Goal: Task Accomplishment & Management: Manage account settings

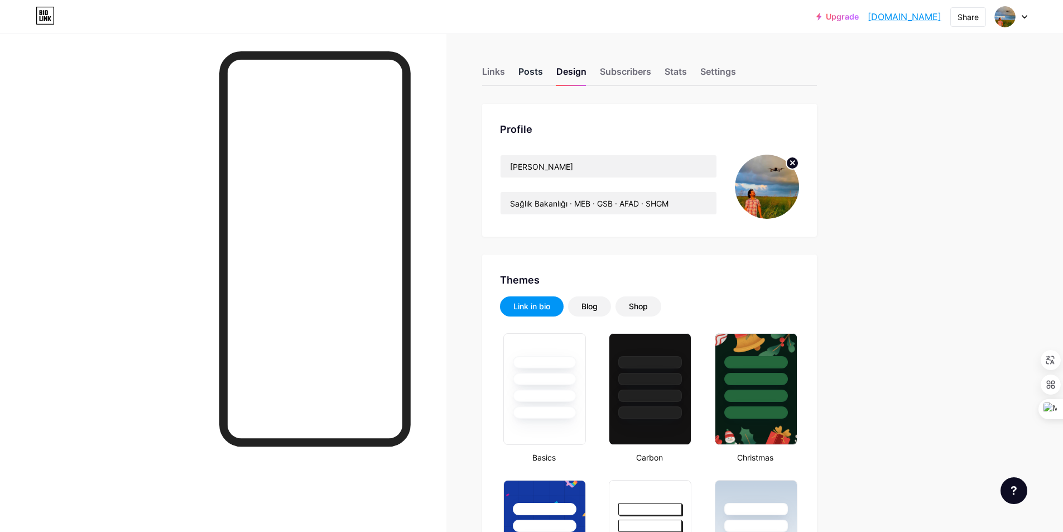
click at [530, 77] on div "Posts" at bounding box center [531, 75] width 25 height 20
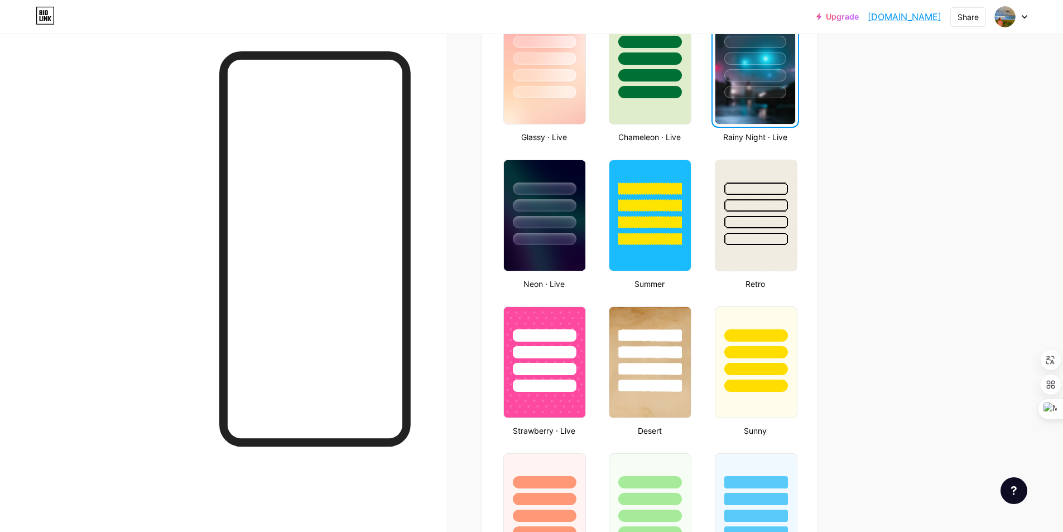
scroll to position [704, 0]
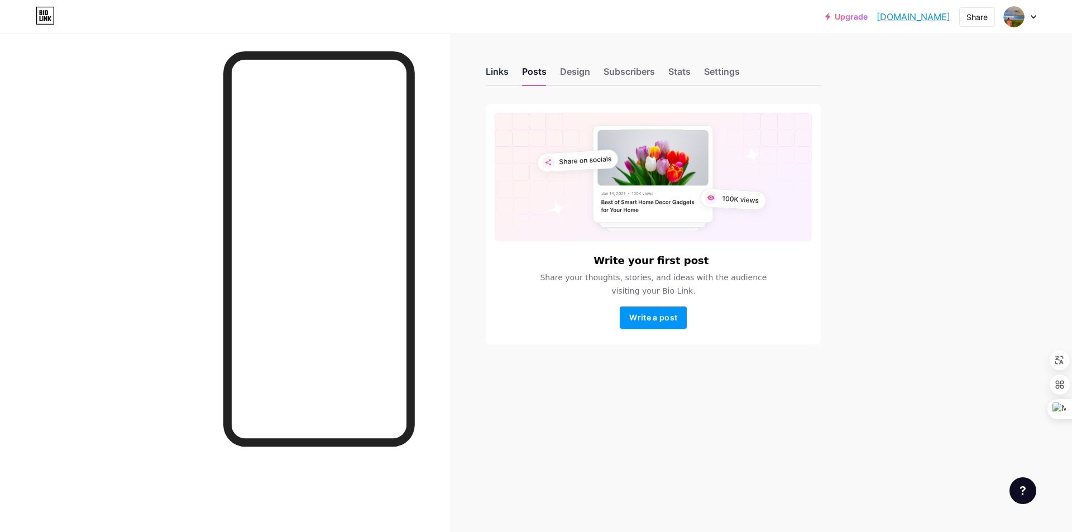
click at [494, 74] on div "Links" at bounding box center [497, 75] width 23 height 20
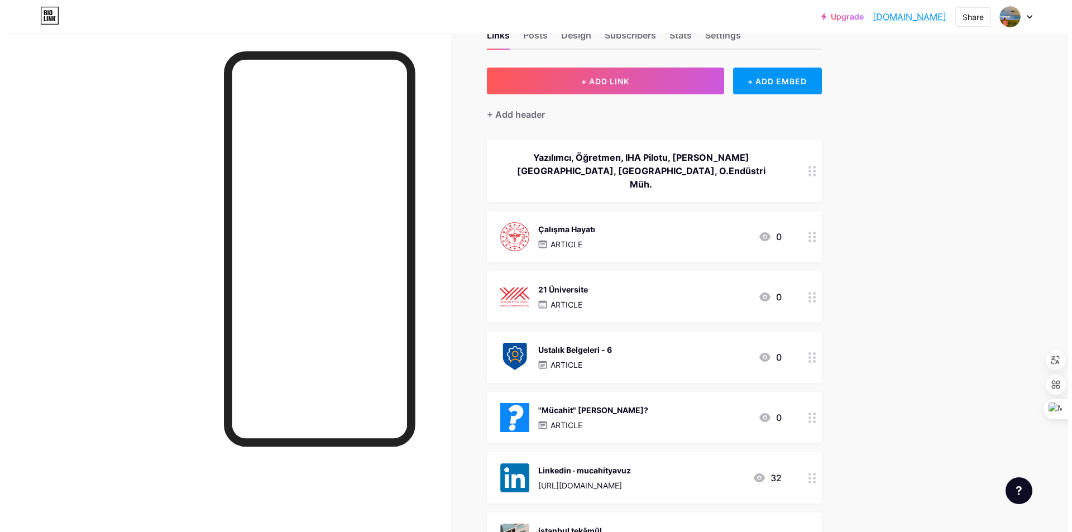
scroll to position [56, 0]
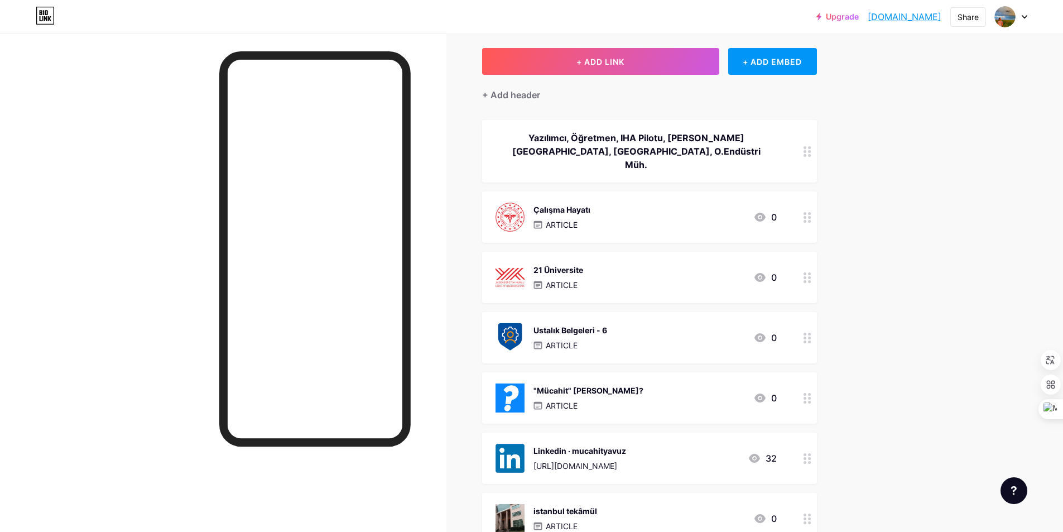
click at [643, 263] on div "21 Üniversite ARTICLE 0" at bounding box center [636, 277] width 281 height 29
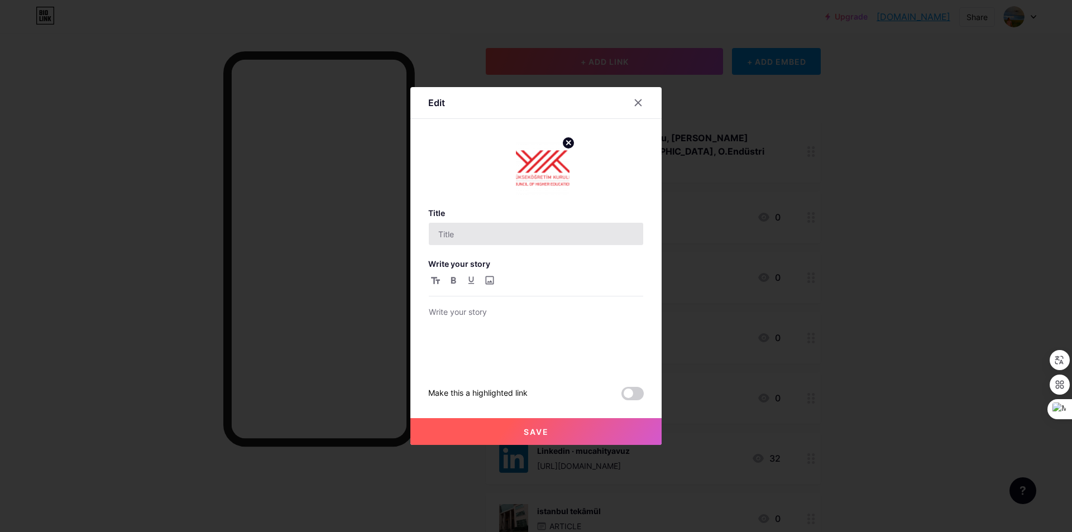
type input "21 Üniversite"
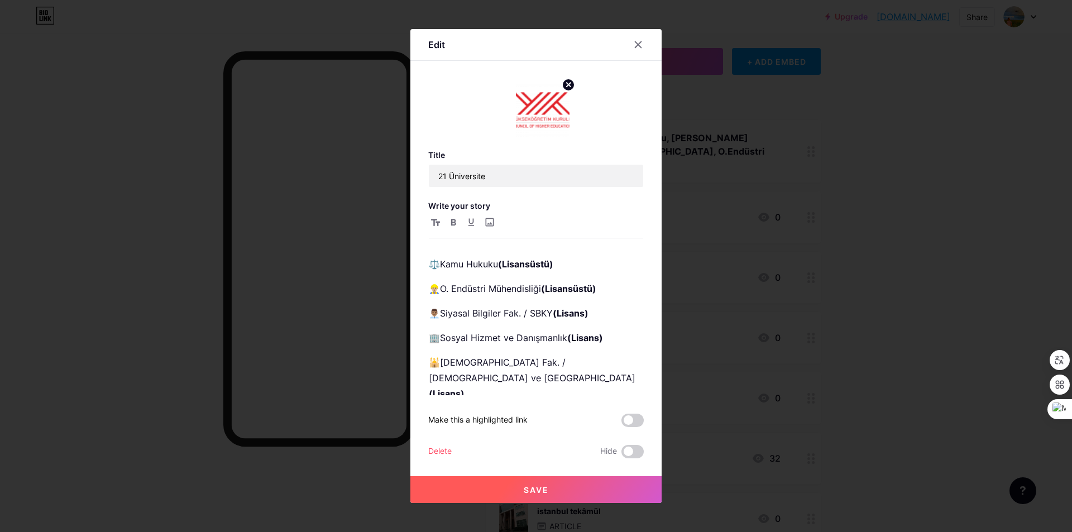
scroll to position [112, 0]
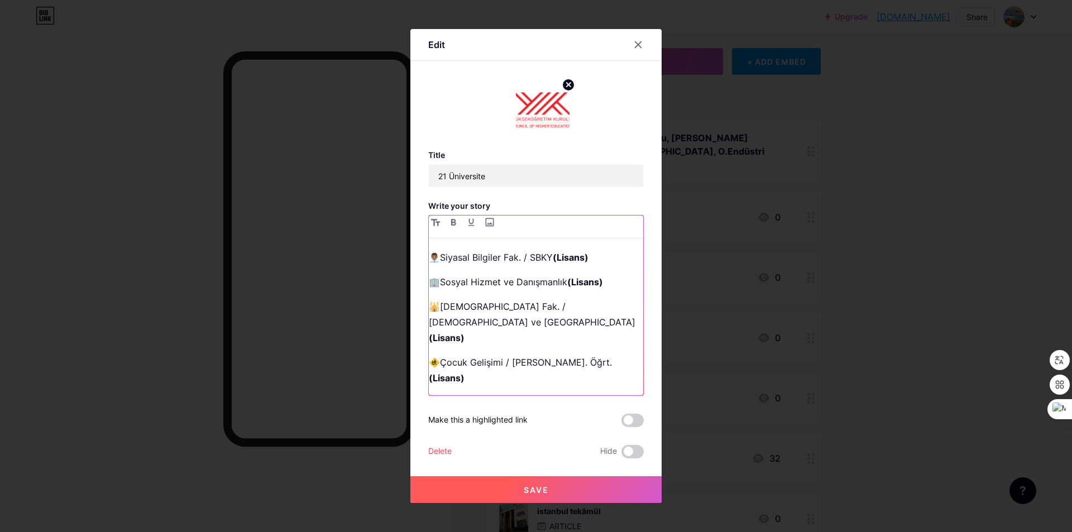
drag, startPoint x: 430, startPoint y: 365, endPoint x: 617, endPoint y: 367, distance: 187.0
click at [617, 419] on p "👨🏽‍🏫Eğitim Fak. / Sosyal Bilgiler Öğrt. (Lisans)" at bounding box center [536, 427] width 214 height 16
click at [615, 299] on p "🕌[DEMOGRAPHIC_DATA] Fak. / [DEMOGRAPHIC_DATA] ve DKABÖ (Lisans)" at bounding box center [536, 322] width 214 height 47
drag, startPoint x: 619, startPoint y: 343, endPoint x: 401, endPoint y: 344, distance: 218.3
click at [401, 344] on div "Edit Title 21 Üniversite Write your story ☪️[DEMOGRAPHIC_DATA] (Lisansüstü) 🕯️​…" at bounding box center [536, 266] width 1072 height 532
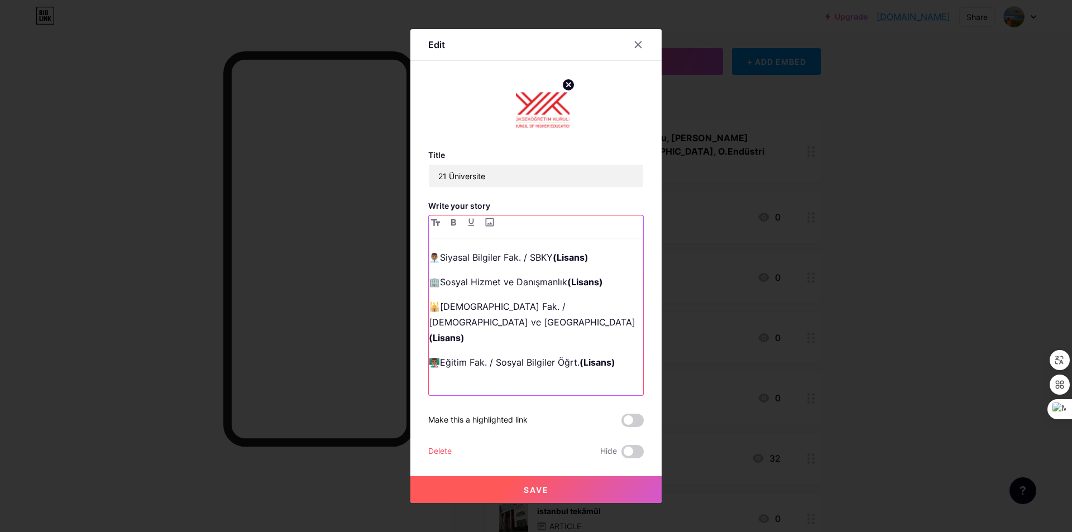
click at [450, 428] on p at bounding box center [536, 436] width 214 height 16
drag, startPoint x: 609, startPoint y: 263, endPoint x: 429, endPoint y: 266, distance: 180.3
click at [429, 274] on p "🏢[PERSON_NAME] ve Danışmanlık ([PERSON_NAME])" at bounding box center [536, 282] width 214 height 16
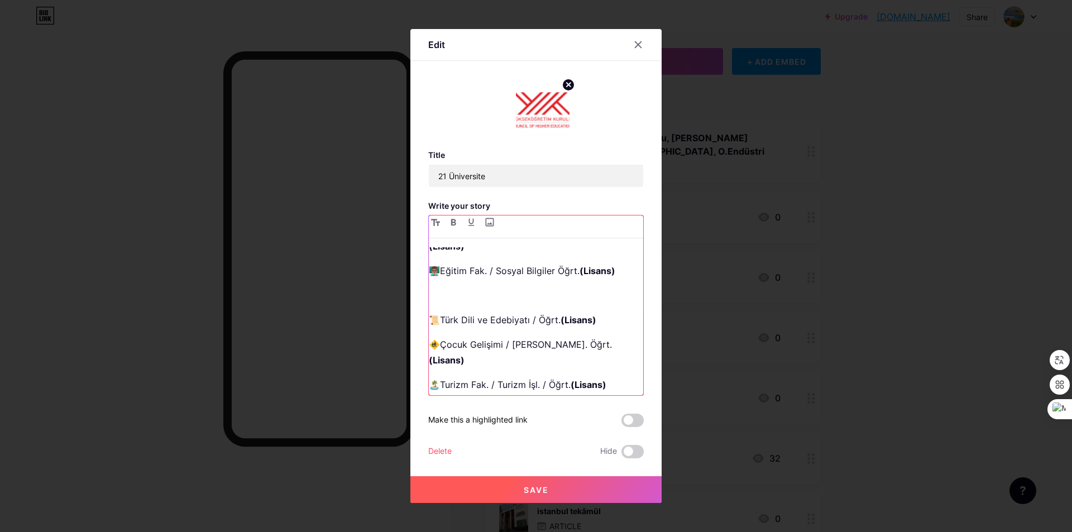
scroll to position [223, 0]
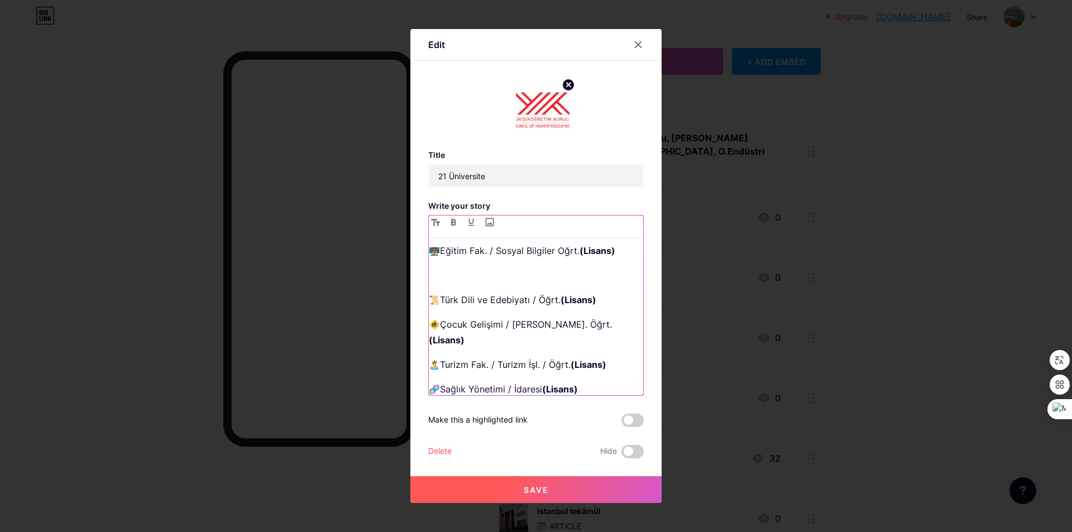
click at [611, 357] on p "🏝️Turizm Fak. / Turizm İşl. / Öğrt. (Lisans)" at bounding box center [536, 365] width 214 height 16
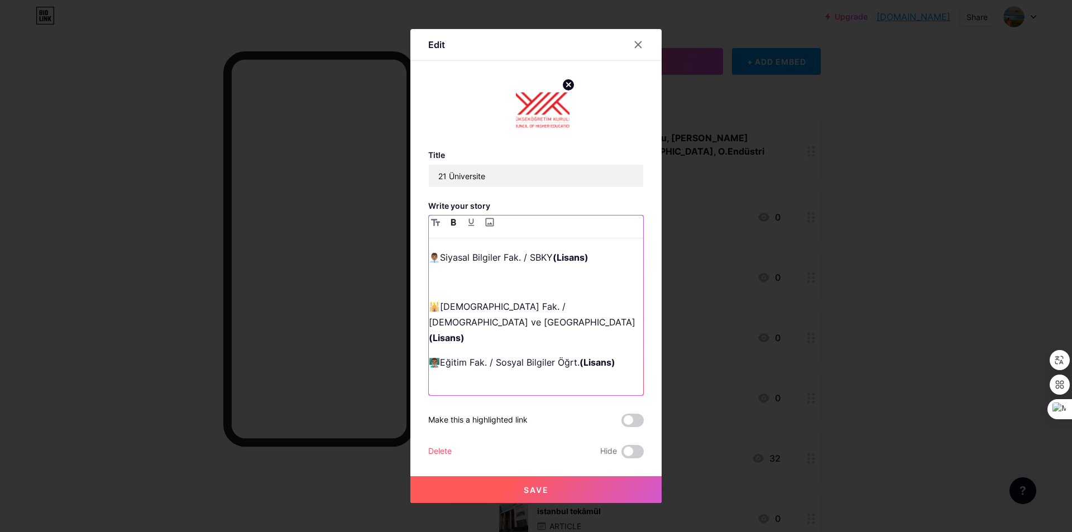
scroll to position [56, 0]
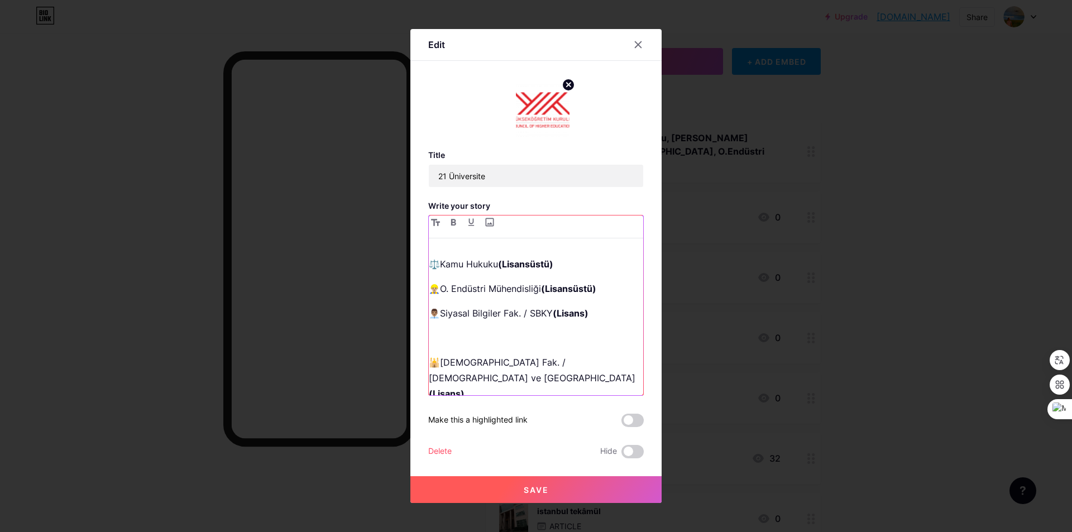
click at [448, 330] on p at bounding box center [536, 338] width 214 height 16
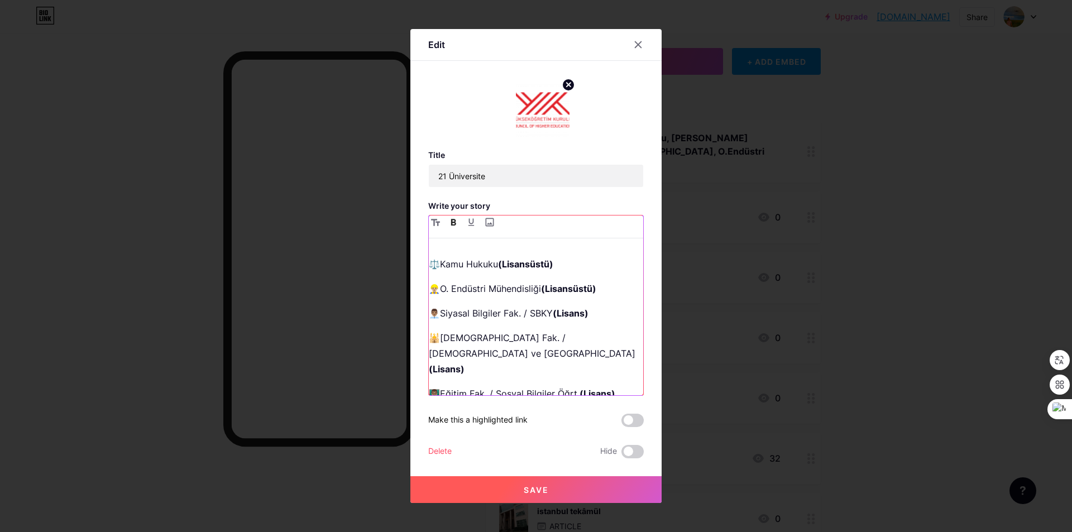
scroll to position [112, 0]
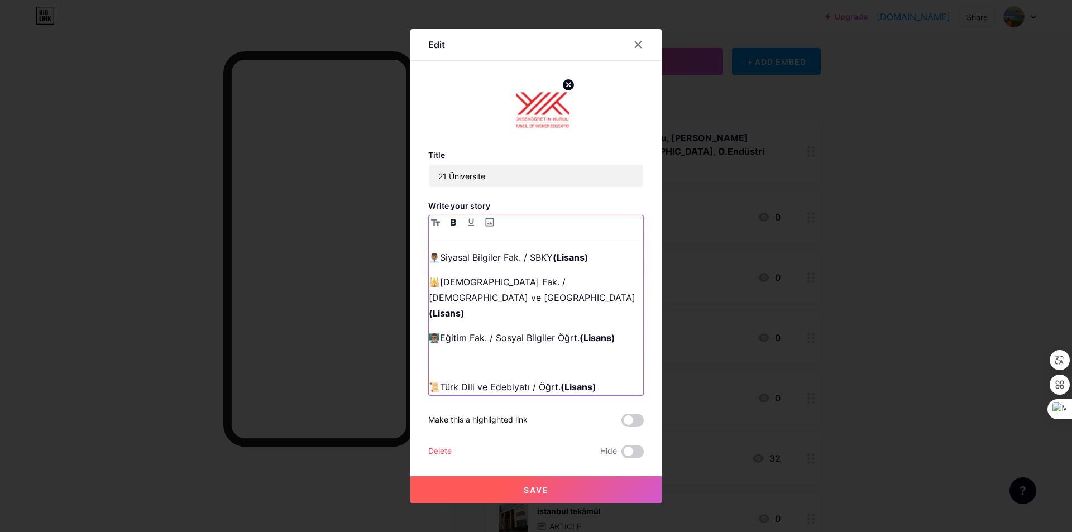
click at [522, 354] on p at bounding box center [536, 362] width 214 height 16
drag, startPoint x: 559, startPoint y: 341, endPoint x: 534, endPoint y: 341, distance: 25.1
click at [534, 379] on p "📜Türk Dili ve Edebiyatı / Öğrt. (Lisans)" at bounding box center [536, 387] width 214 height 16
drag, startPoint x: 593, startPoint y: 342, endPoint x: 524, endPoint y: 344, distance: 68.7
click at [524, 379] on p "📜Türk Dili ve Edebiyatı / Öğrt. (Lisans)" at bounding box center [536, 387] width 214 height 16
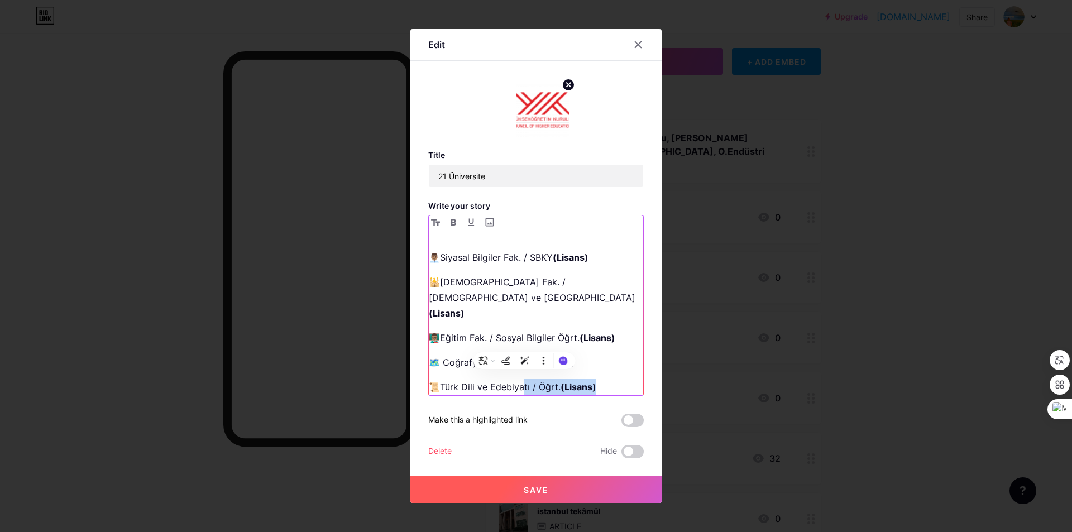
copy p "ı / Öğrt. (Lisans)"
drag, startPoint x: 586, startPoint y: 314, endPoint x: 481, endPoint y: 317, distance: 105.0
click at [481, 354] on p "🗺️​ Coğrafya (Lisans) [Geography]" at bounding box center [536, 362] width 214 height 16
click at [487, 354] on p "🗺️​ Coğrafyatı / Öğrt. (Lisans)" at bounding box center [536, 362] width 214 height 16
click at [593, 327] on div "☪️Temel İslam Bilimleri (Lisansüstü) 🕯️​ M. Danışmanlık ve [PERSON_NAME] (Lisan…" at bounding box center [536, 321] width 214 height 148
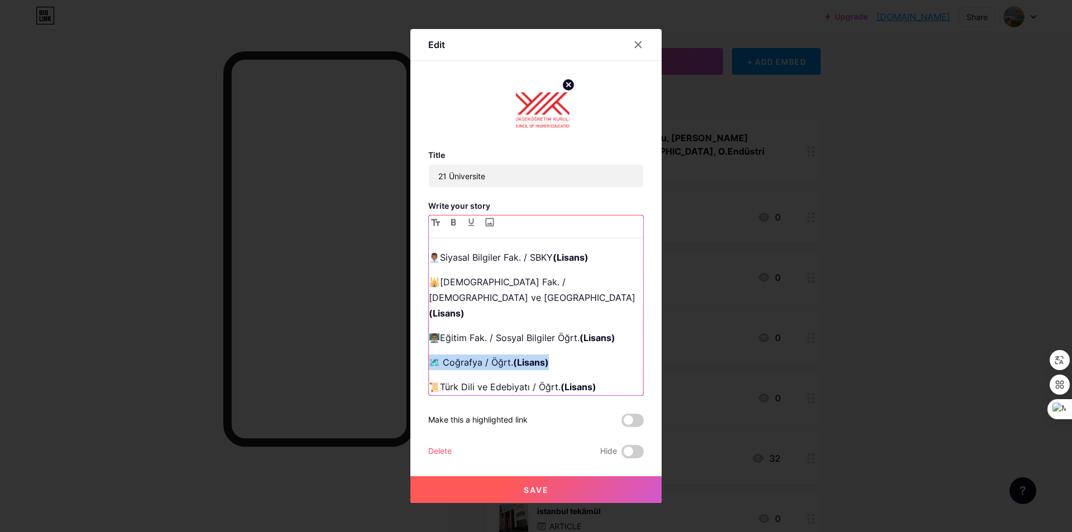
drag, startPoint x: 562, startPoint y: 313, endPoint x: 430, endPoint y: 313, distance: 132.3
click at [430, 354] on p "🗺️​ Coğrafya / Öğrt. (Lisans)" at bounding box center [536, 362] width 214 height 16
click at [603, 379] on p "📜Türk Dili ve Edebiyatı / Öğrt. (Lisans)" at bounding box center [536, 387] width 214 height 16
click at [476, 354] on p at bounding box center [536, 362] width 214 height 16
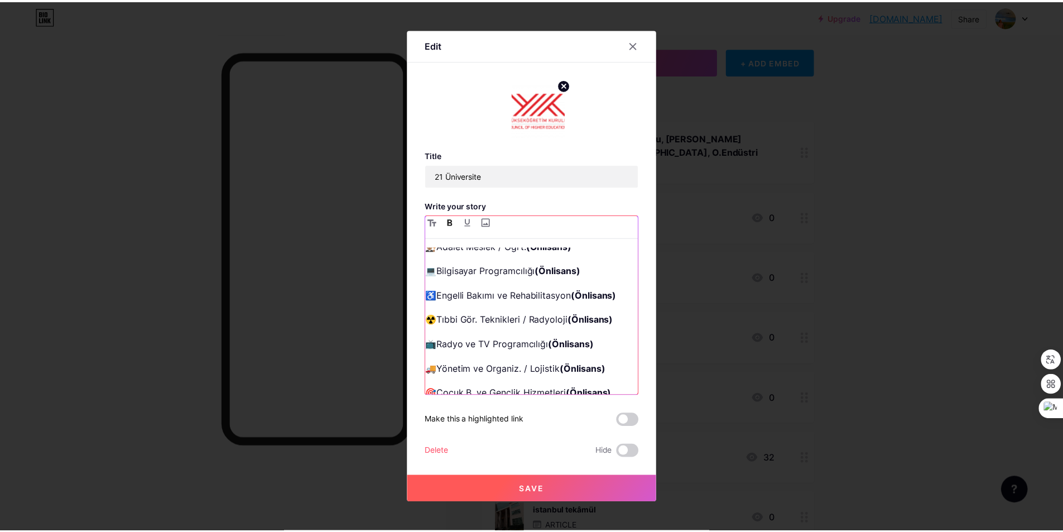
scroll to position [392, 0]
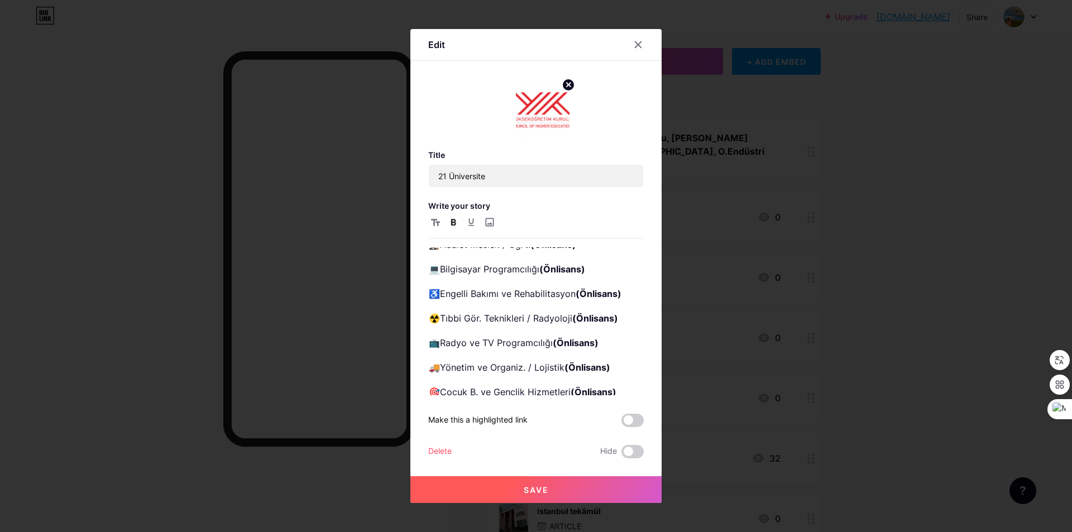
click at [549, 491] on button "Save" at bounding box center [535, 489] width 251 height 27
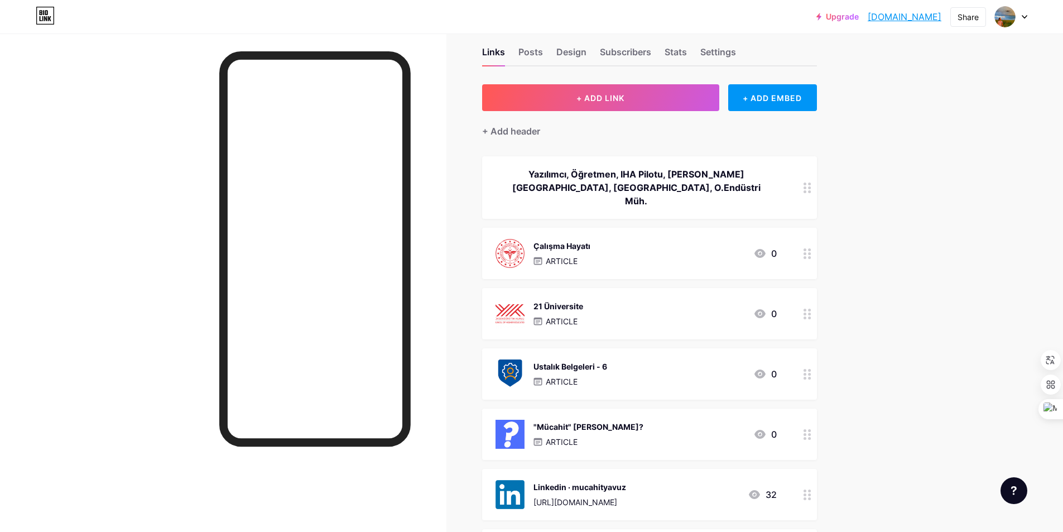
scroll to position [0, 0]
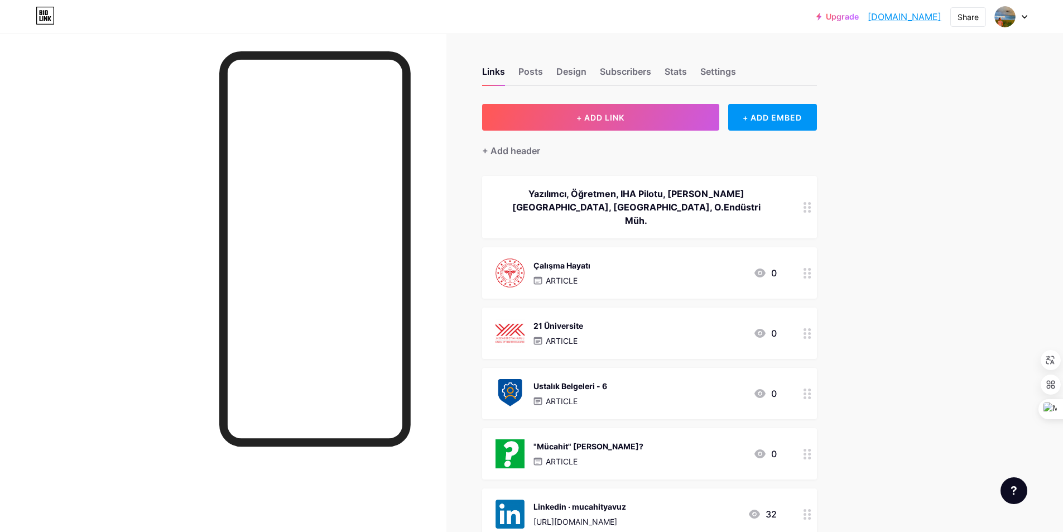
click at [572, 76] on div "Design" at bounding box center [572, 75] width 30 height 20
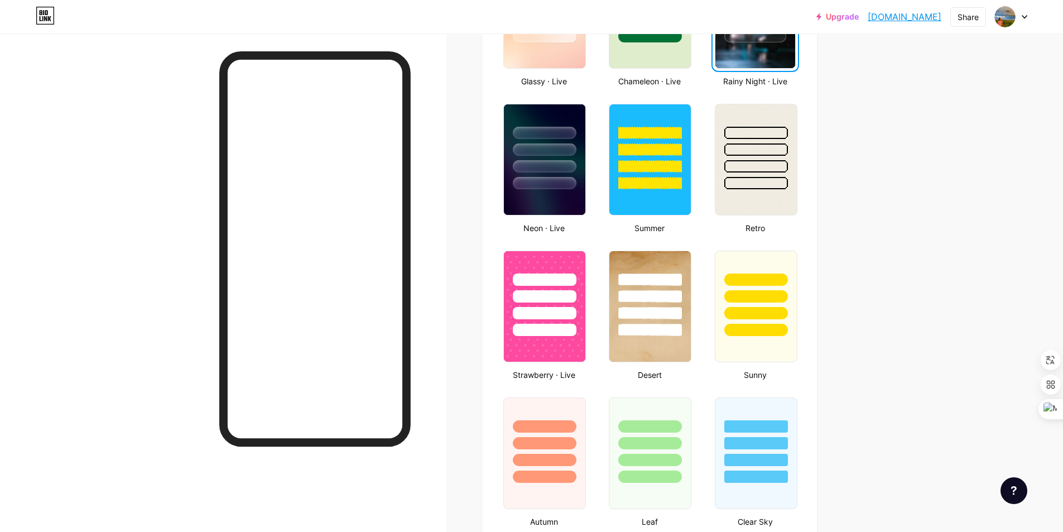
scroll to position [614, 0]
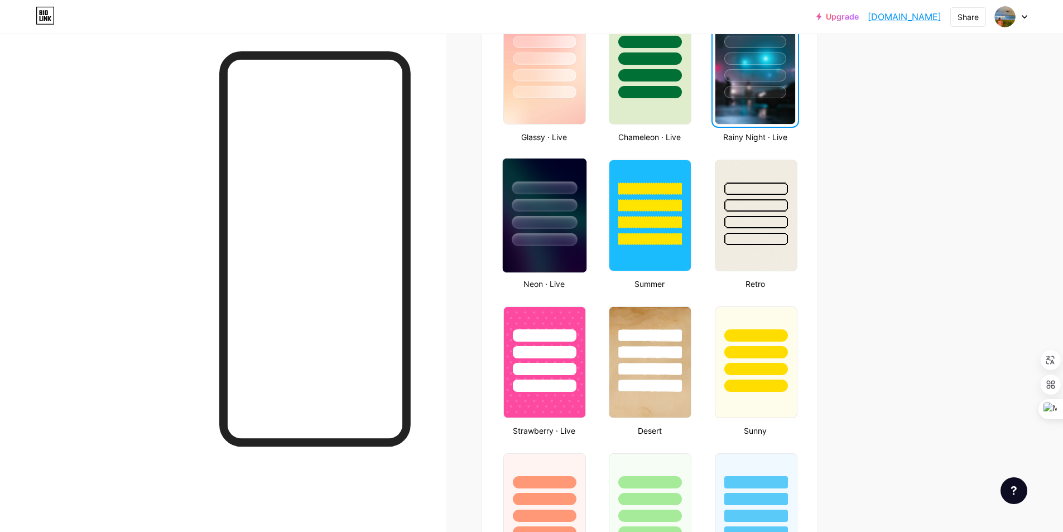
click at [557, 234] on div at bounding box center [544, 239] width 65 height 13
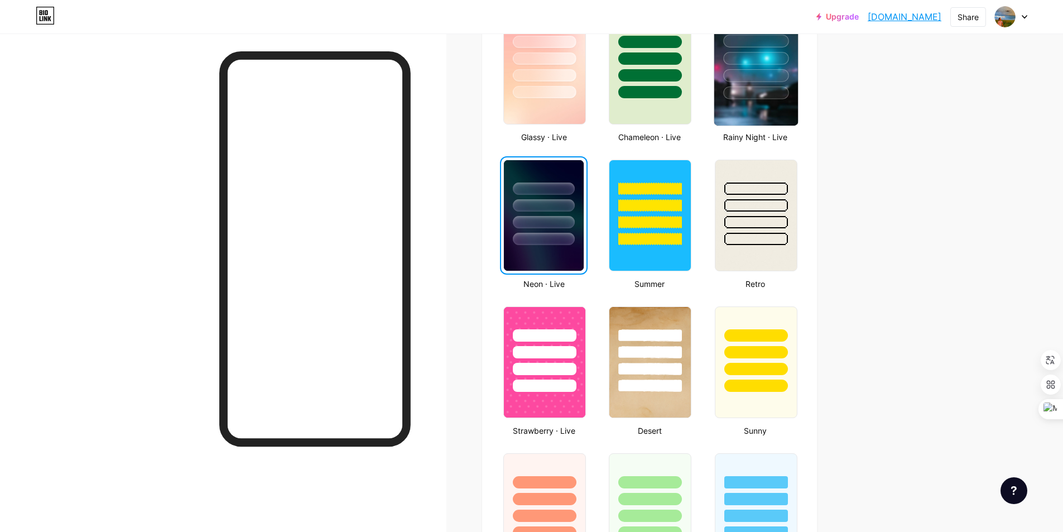
click at [769, 114] on img at bounding box center [757, 69] width 84 height 114
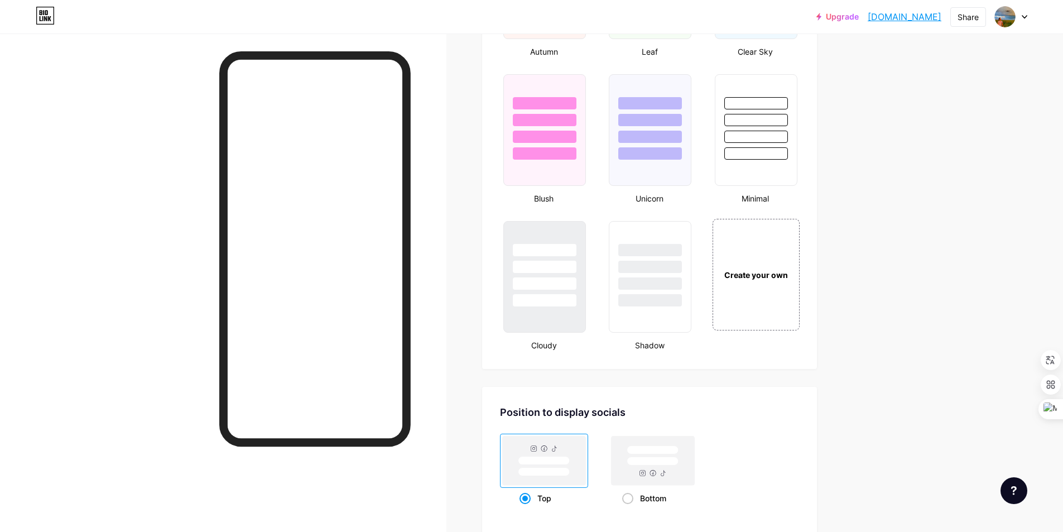
scroll to position [1172, 0]
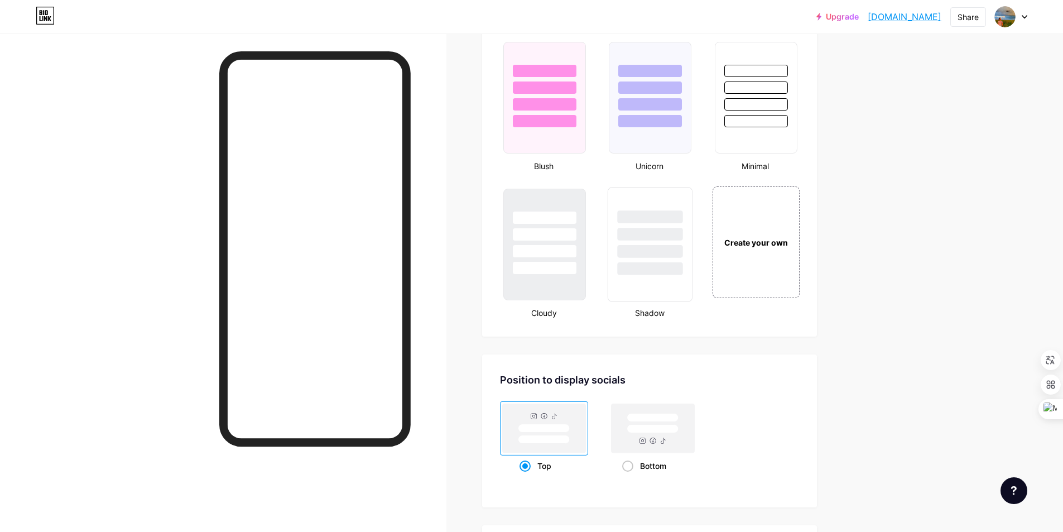
click at [679, 277] on div at bounding box center [650, 244] width 85 height 115
click at [565, 267] on div at bounding box center [544, 268] width 65 height 13
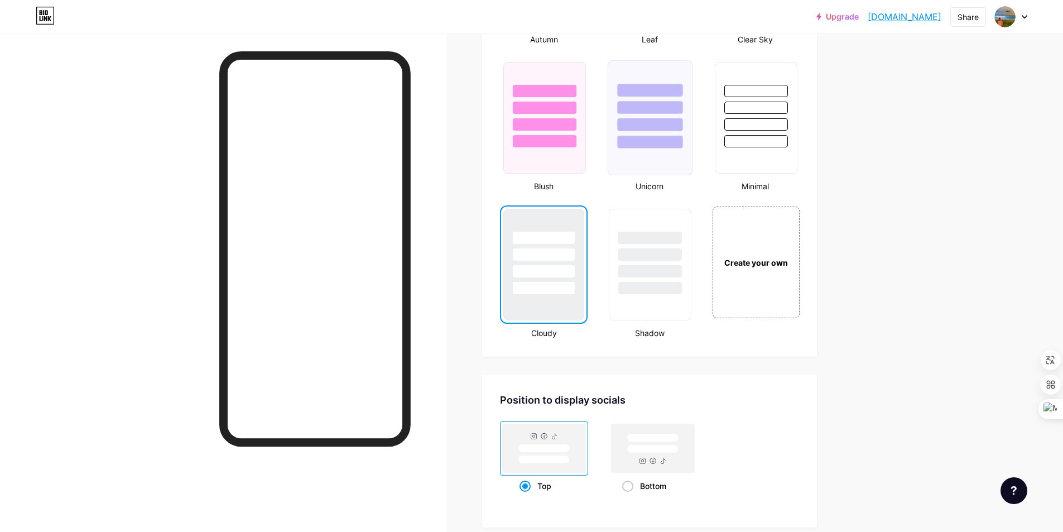
scroll to position [1116, 0]
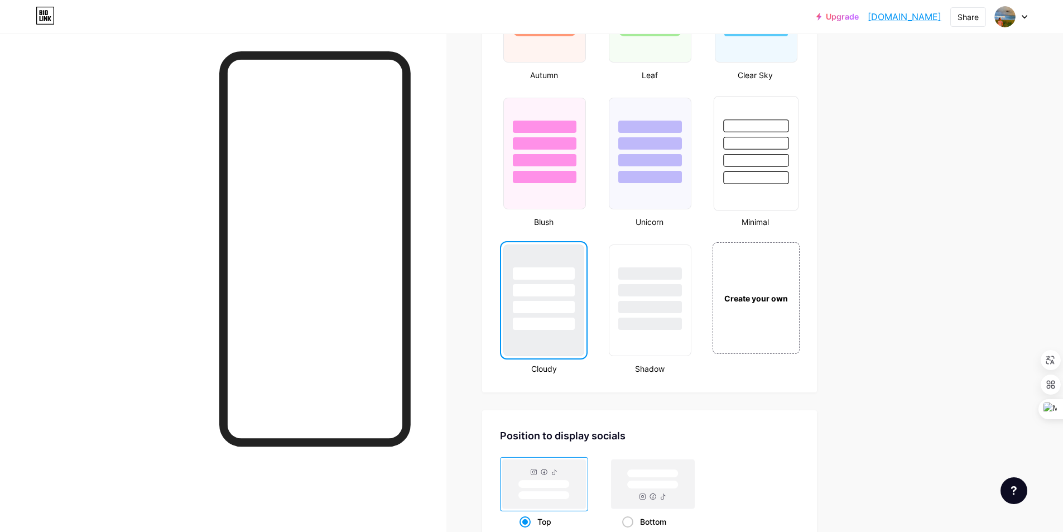
click at [739, 189] on div at bounding box center [756, 153] width 85 height 115
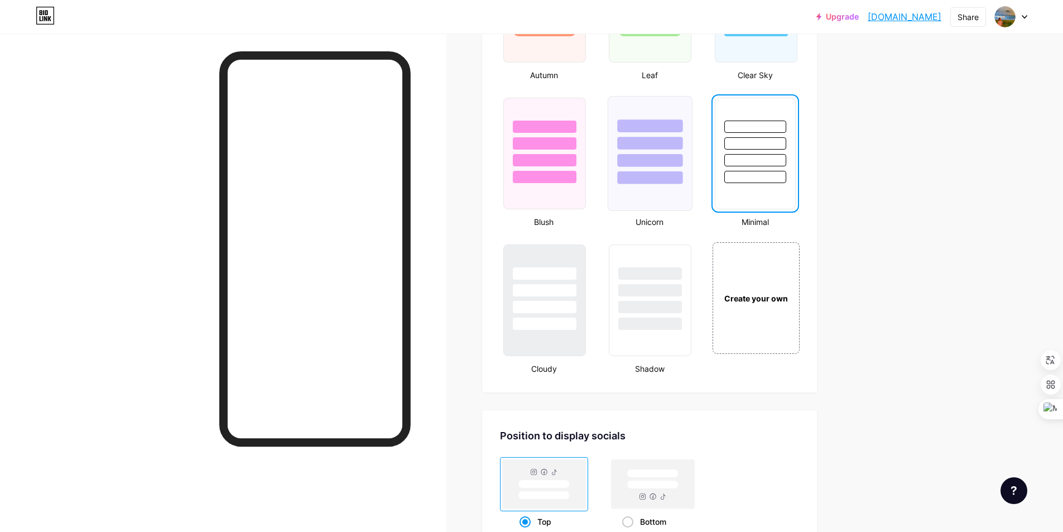
click at [682, 192] on div at bounding box center [650, 153] width 85 height 115
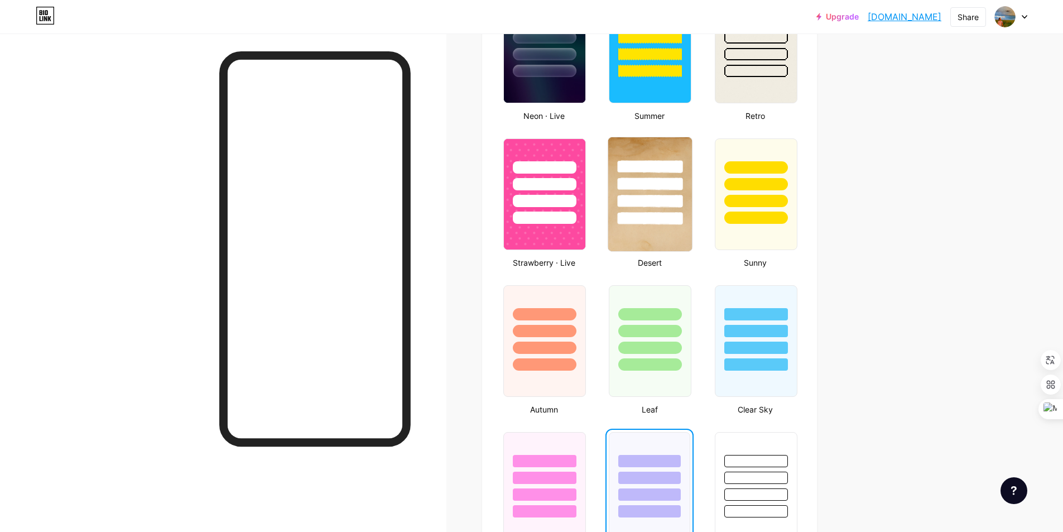
scroll to position [782, 0]
click at [651, 232] on img at bounding box center [650, 195] width 84 height 114
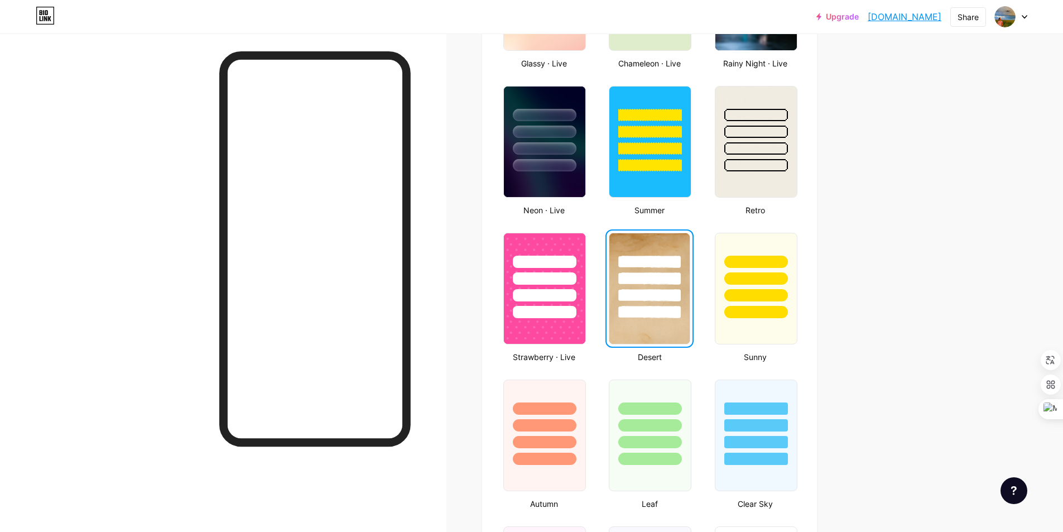
scroll to position [670, 0]
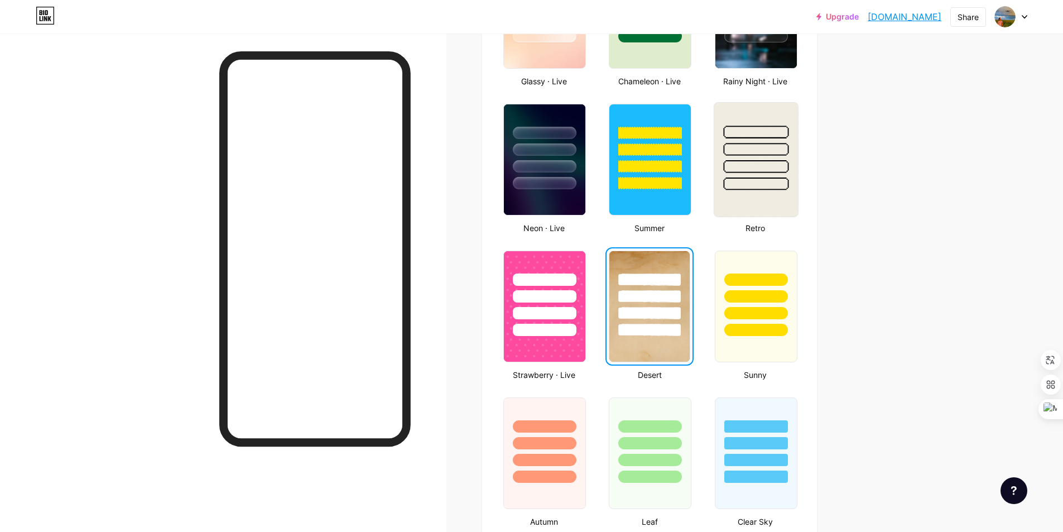
click at [751, 204] on img at bounding box center [757, 160] width 84 height 114
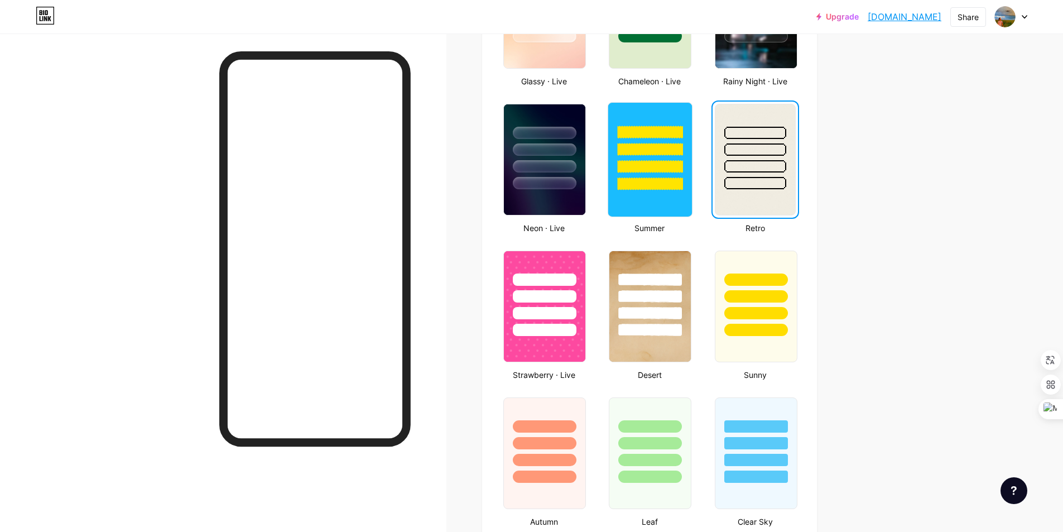
click at [668, 200] on div at bounding box center [650, 159] width 85 height 115
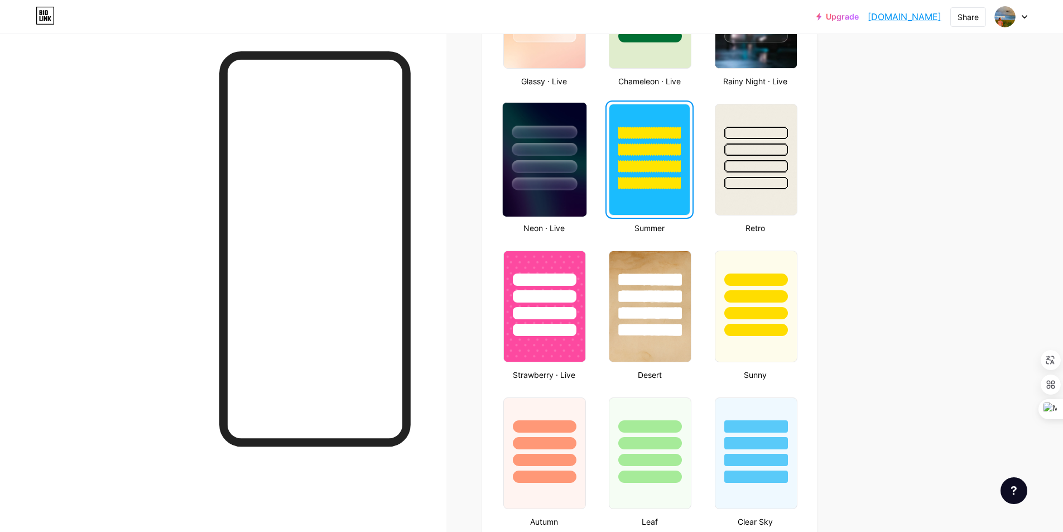
click at [567, 192] on img at bounding box center [545, 160] width 84 height 114
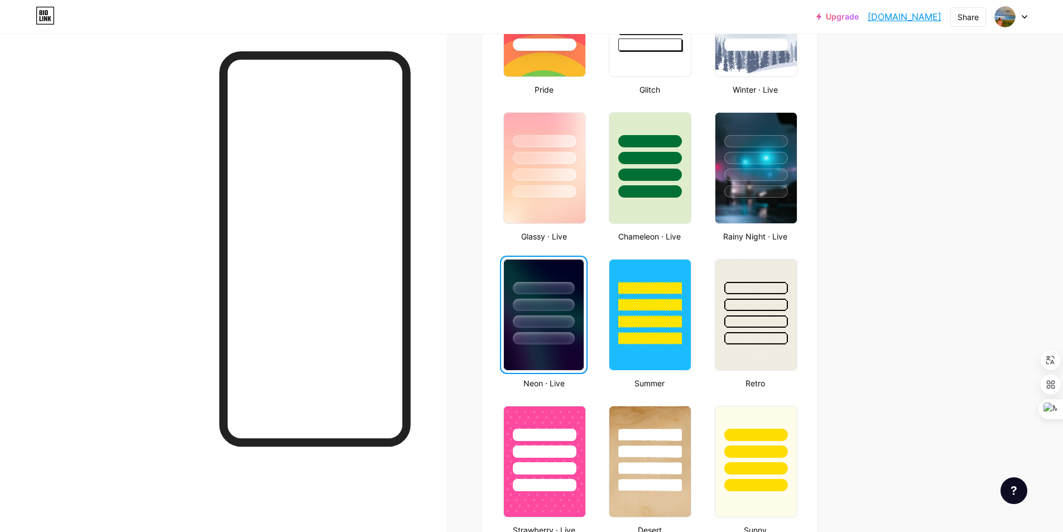
scroll to position [502, 0]
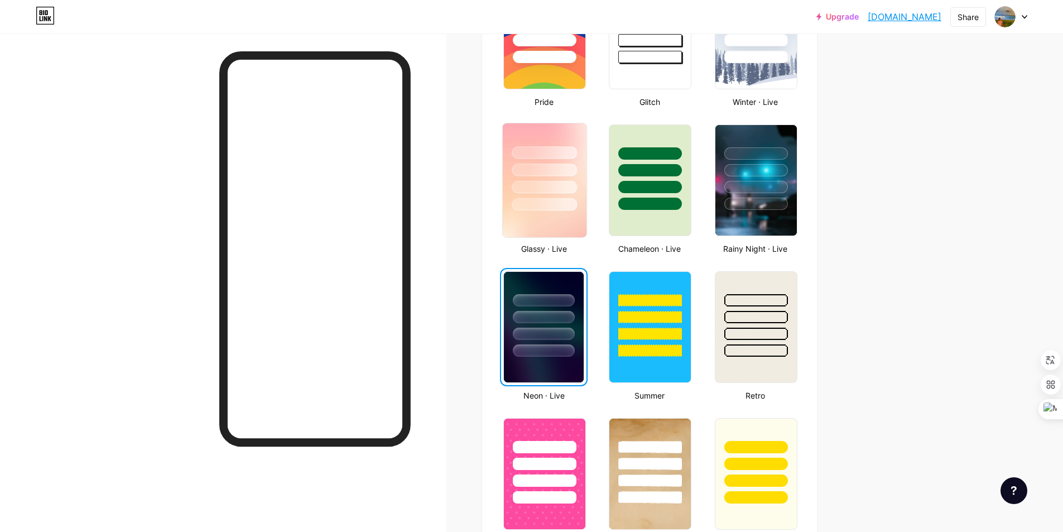
click at [578, 223] on img at bounding box center [545, 180] width 84 height 114
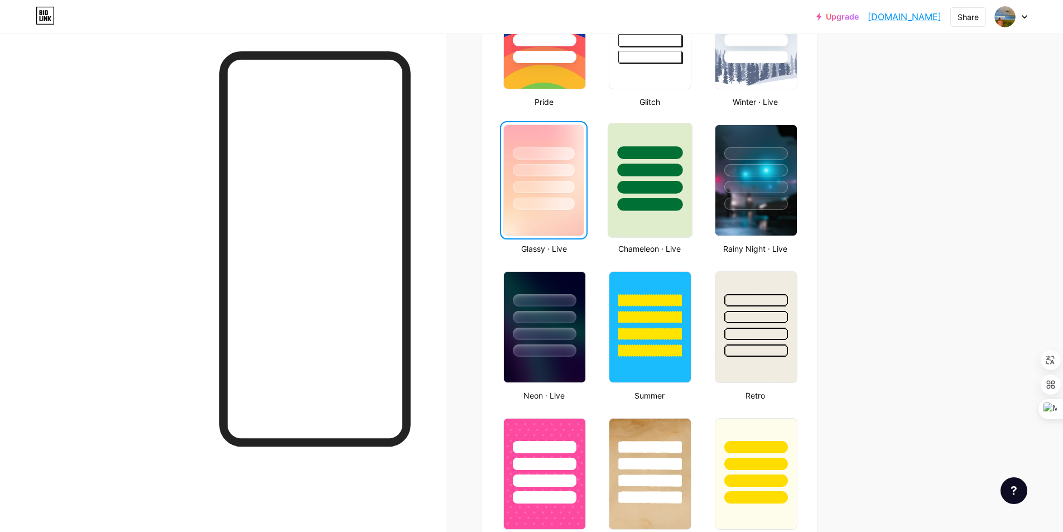
click at [653, 218] on div at bounding box center [650, 180] width 85 height 115
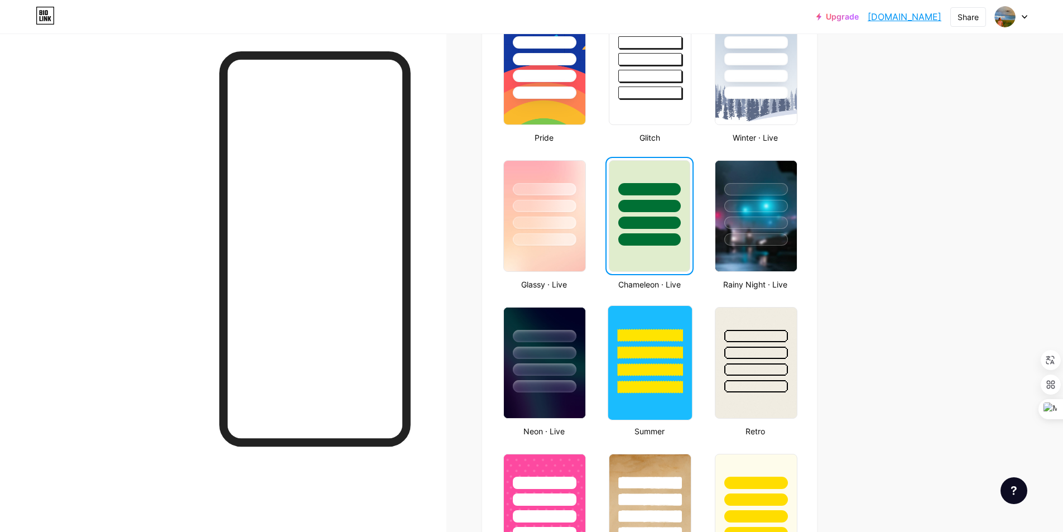
scroll to position [447, 0]
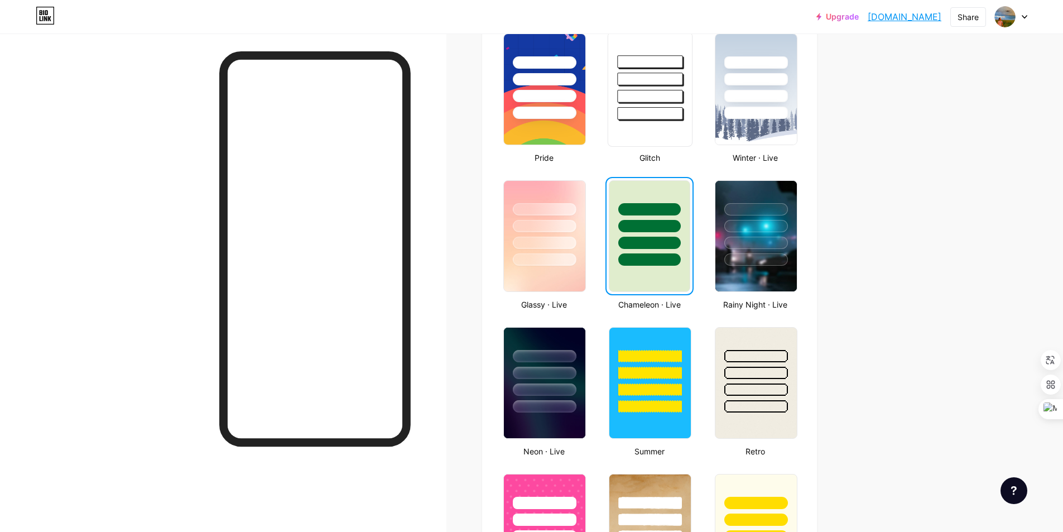
click at [646, 140] on div at bounding box center [650, 89] width 85 height 115
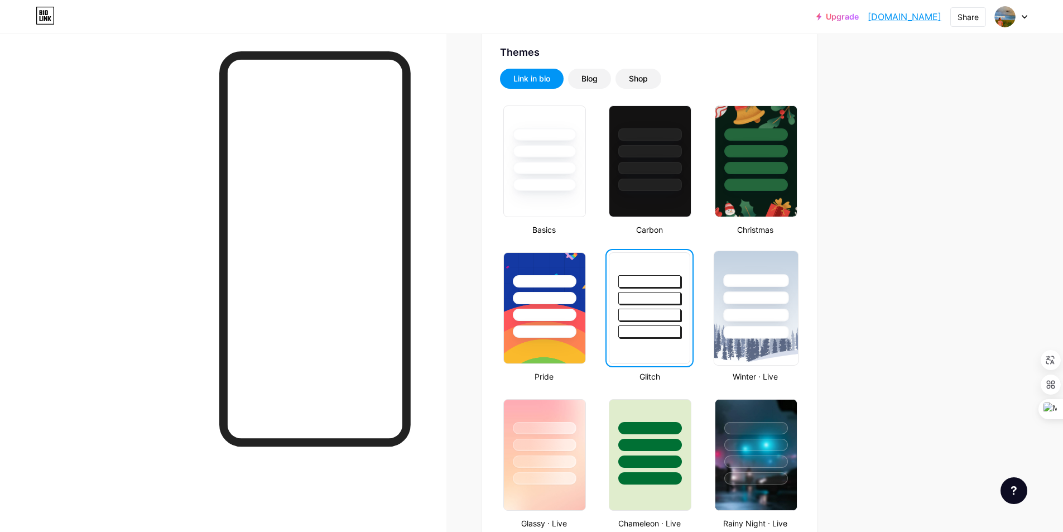
scroll to position [223, 0]
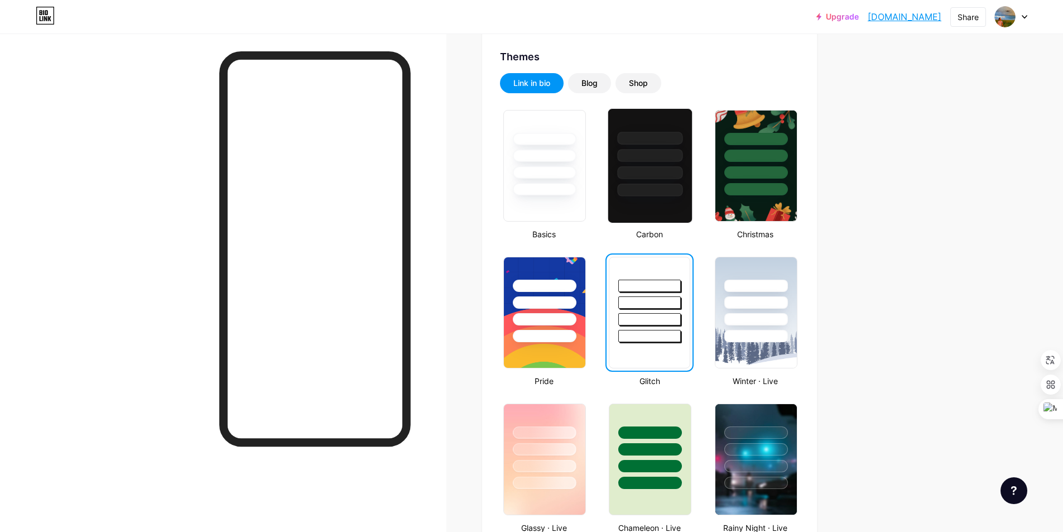
click at [683, 158] on div at bounding box center [650, 155] width 65 height 13
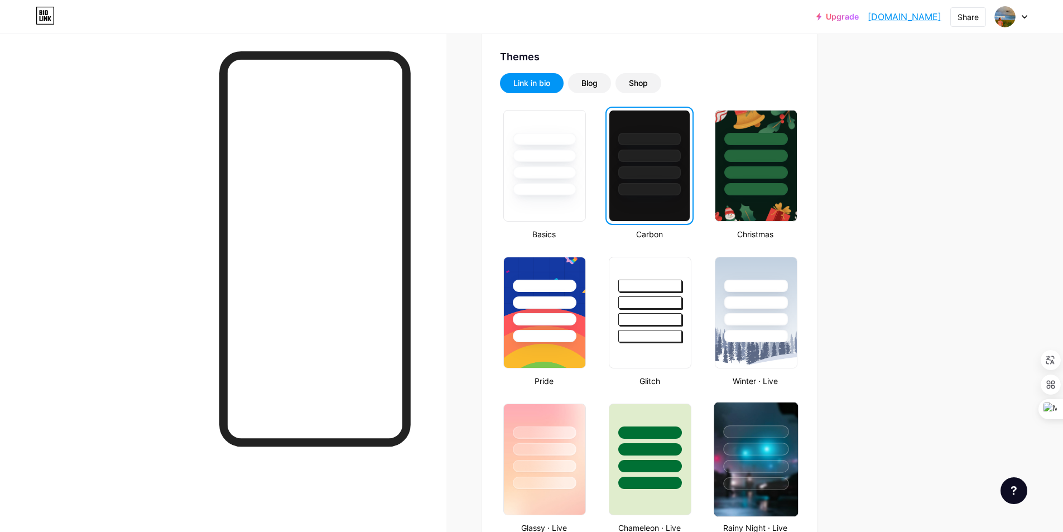
click at [779, 473] on div at bounding box center [757, 446] width 84 height 88
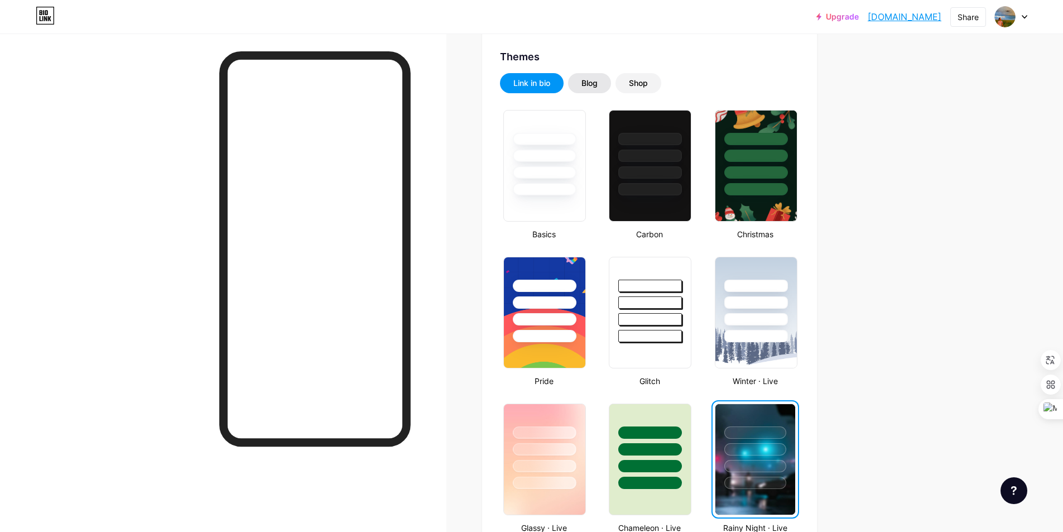
click at [581, 85] on div "Blog" at bounding box center [589, 83] width 43 height 20
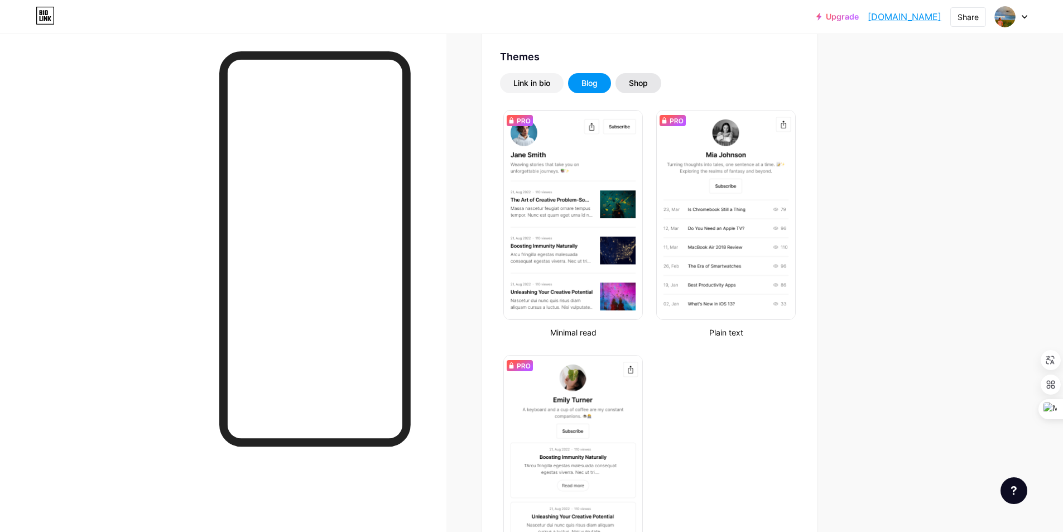
click at [641, 84] on div "Shop" at bounding box center [638, 83] width 19 height 11
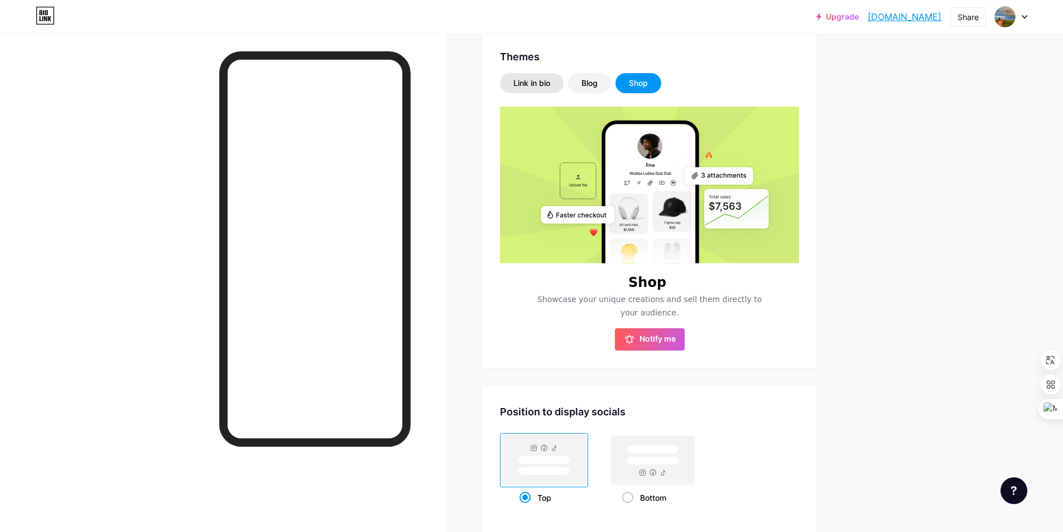
click at [543, 88] on div "Link in bio" at bounding box center [532, 83] width 37 height 11
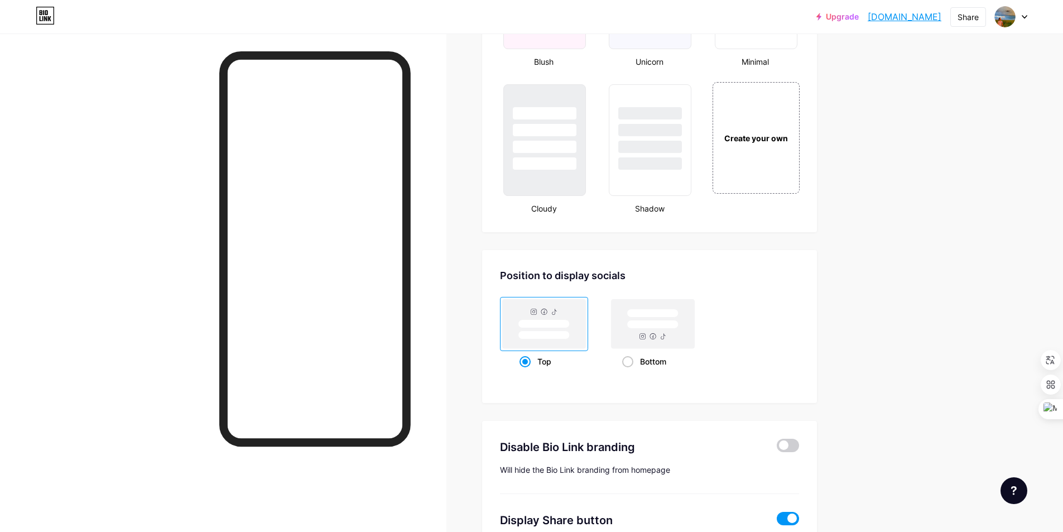
scroll to position [1368, 0]
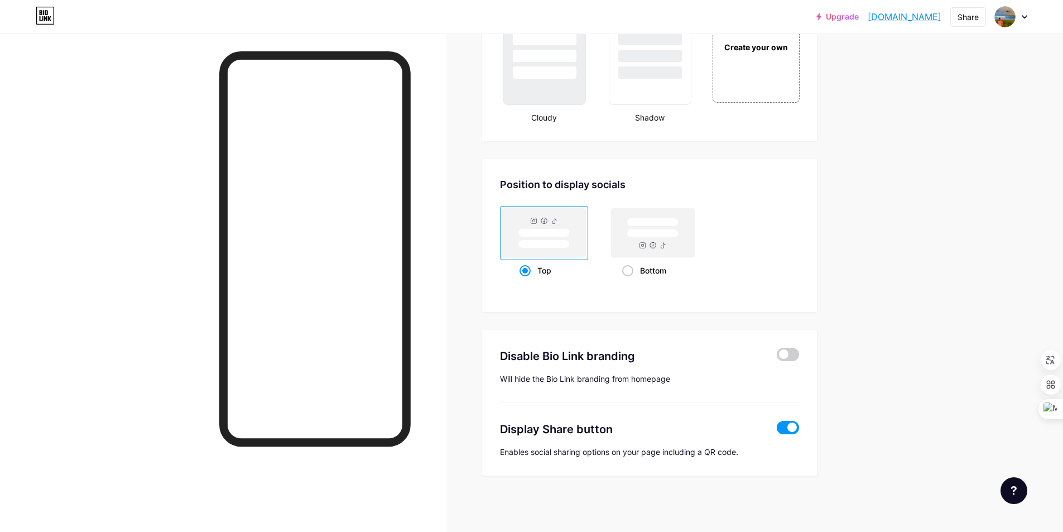
click at [791, 429] on span at bounding box center [788, 427] width 22 height 13
click at [777, 430] on input "checkbox" at bounding box center [777, 430] width 0 height 0
click at [791, 429] on span at bounding box center [788, 427] width 22 height 13
click at [777, 430] on input "checkbox" at bounding box center [777, 430] width 0 height 0
click at [792, 358] on span at bounding box center [788, 354] width 22 height 13
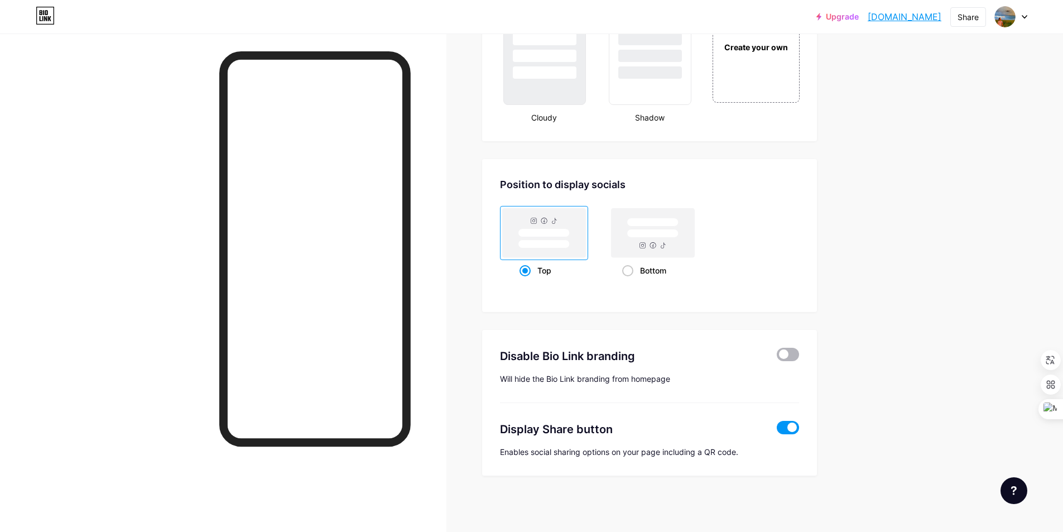
click at [777, 357] on input "checkbox" at bounding box center [777, 357] width 0 height 0
